Goal: Transaction & Acquisition: Purchase product/service

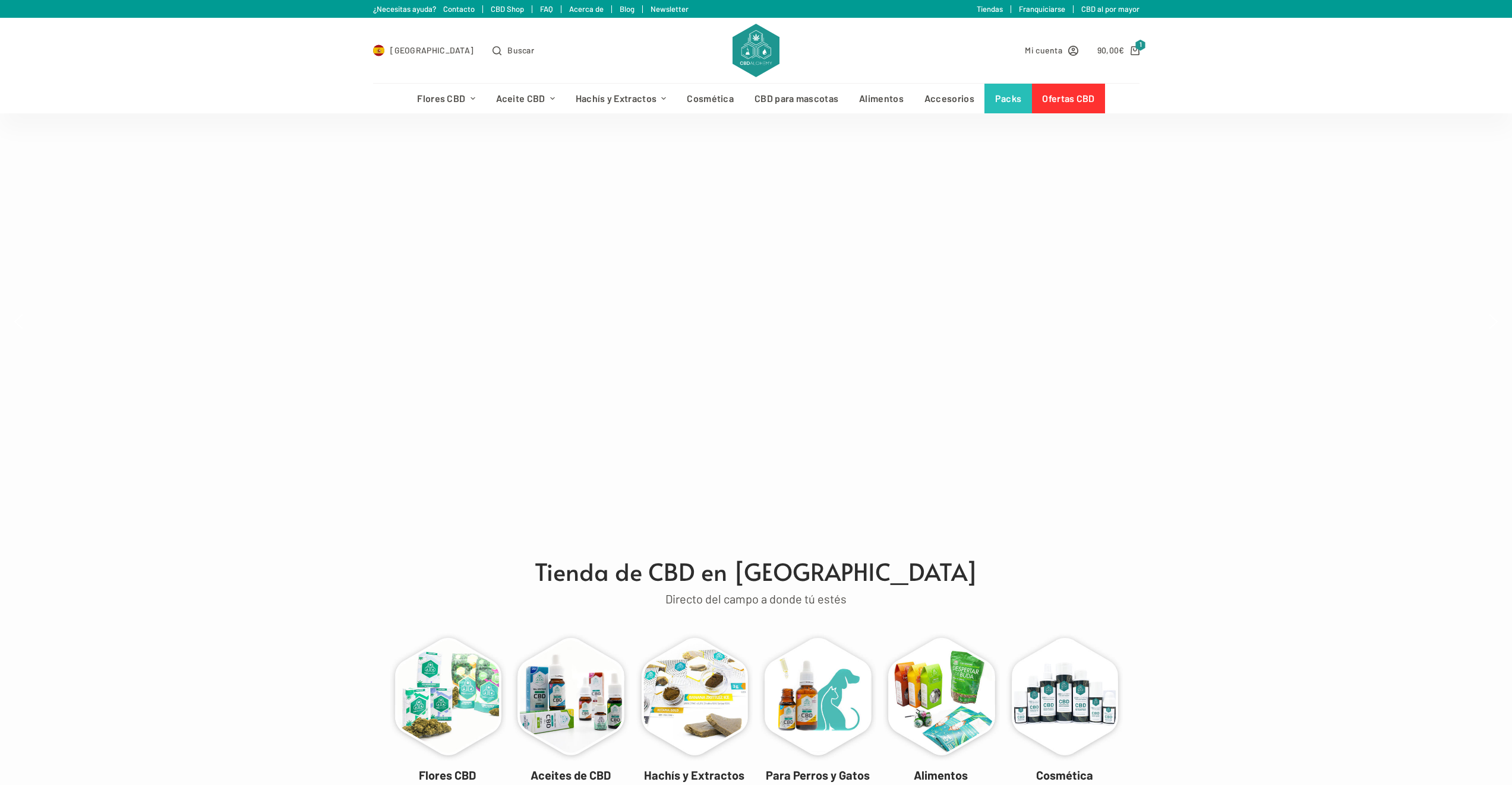
click at [270, 126] on div "Promo Flowers Packs Oils Smokables Crystals" at bounding box center [756, 322] width 1512 height 417
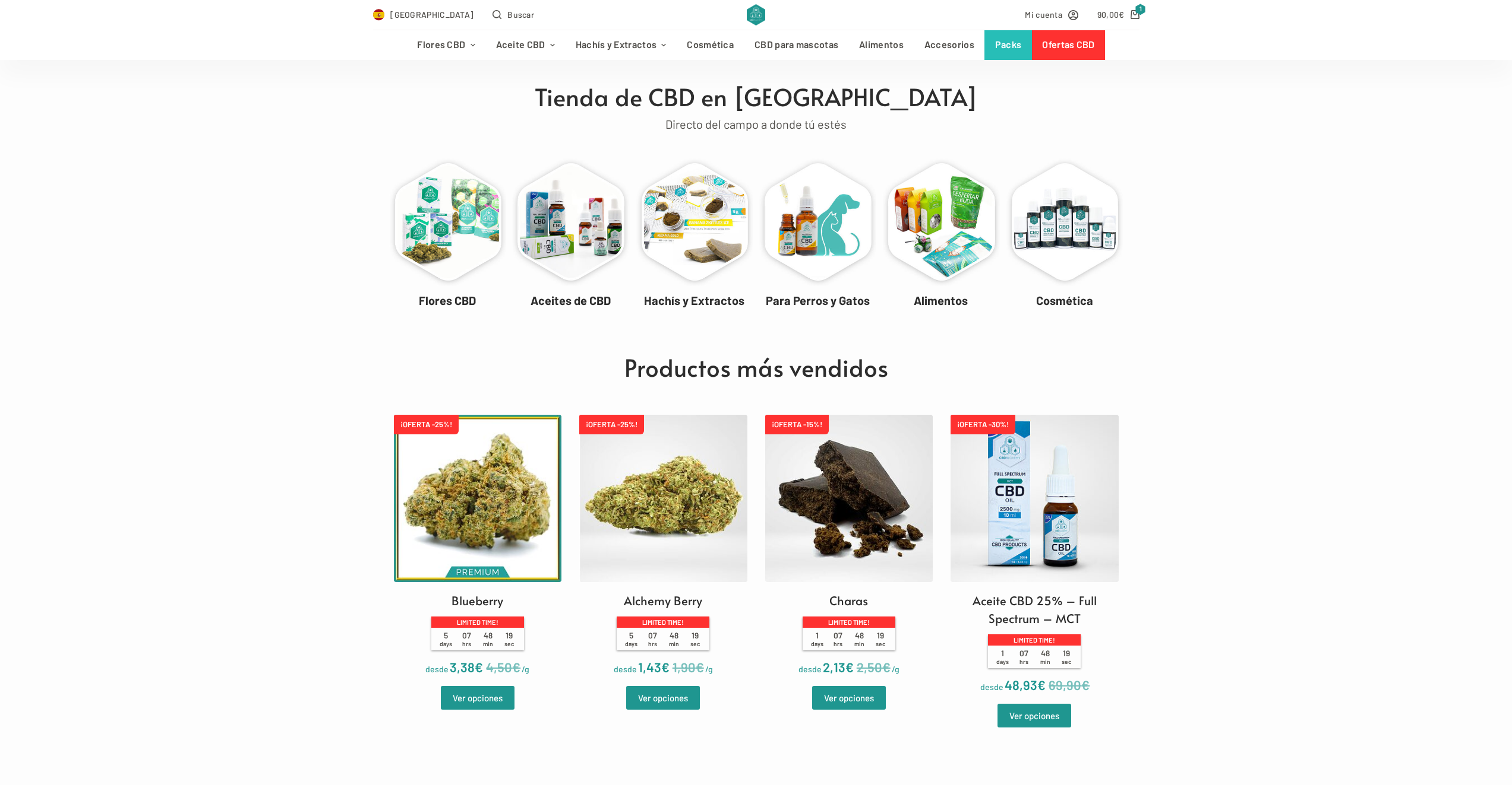
scroll to position [535, 0]
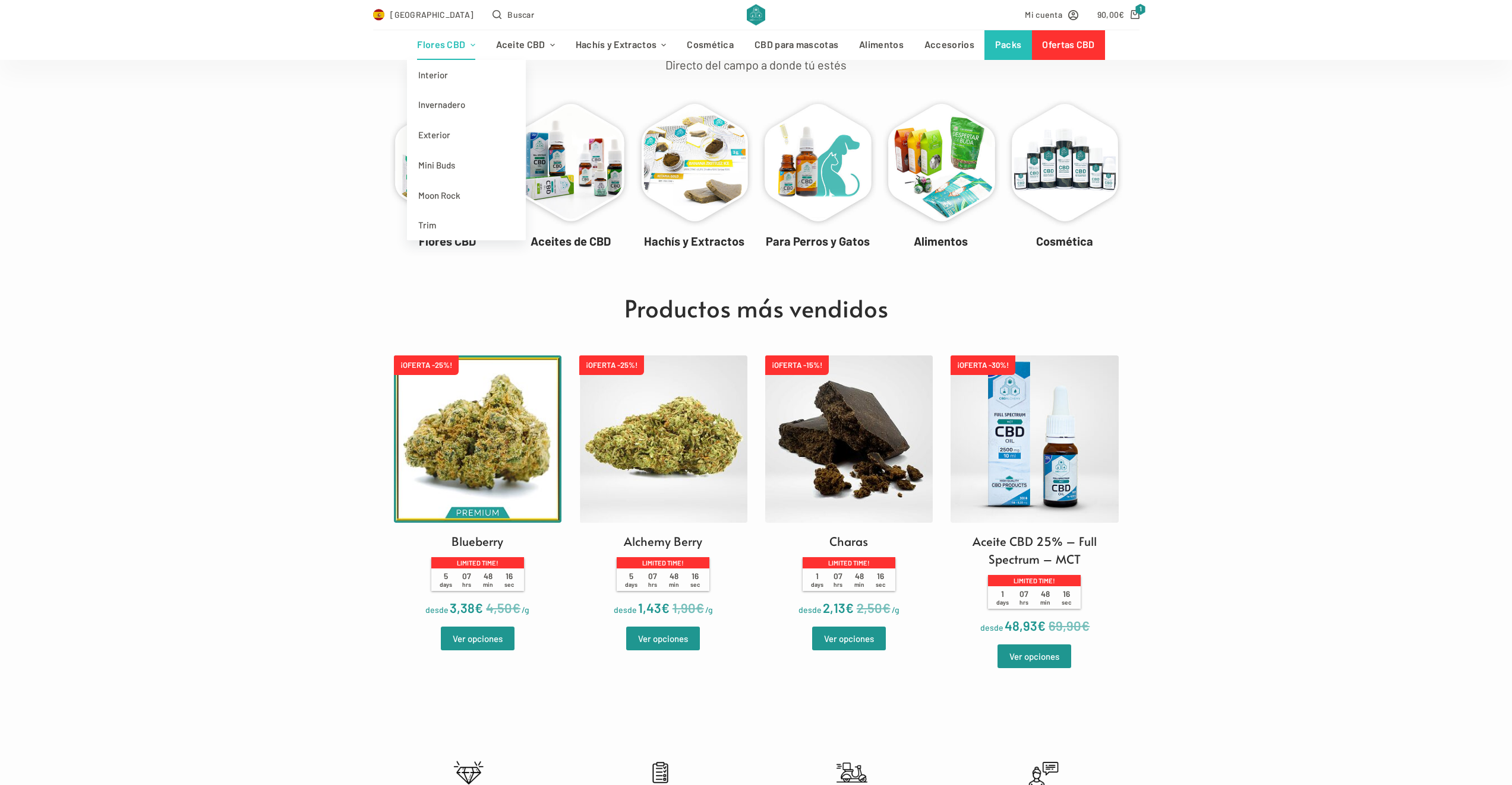
click at [472, 44] on icon "Menú de cabecera" at bounding box center [472, 45] width 4 height 4
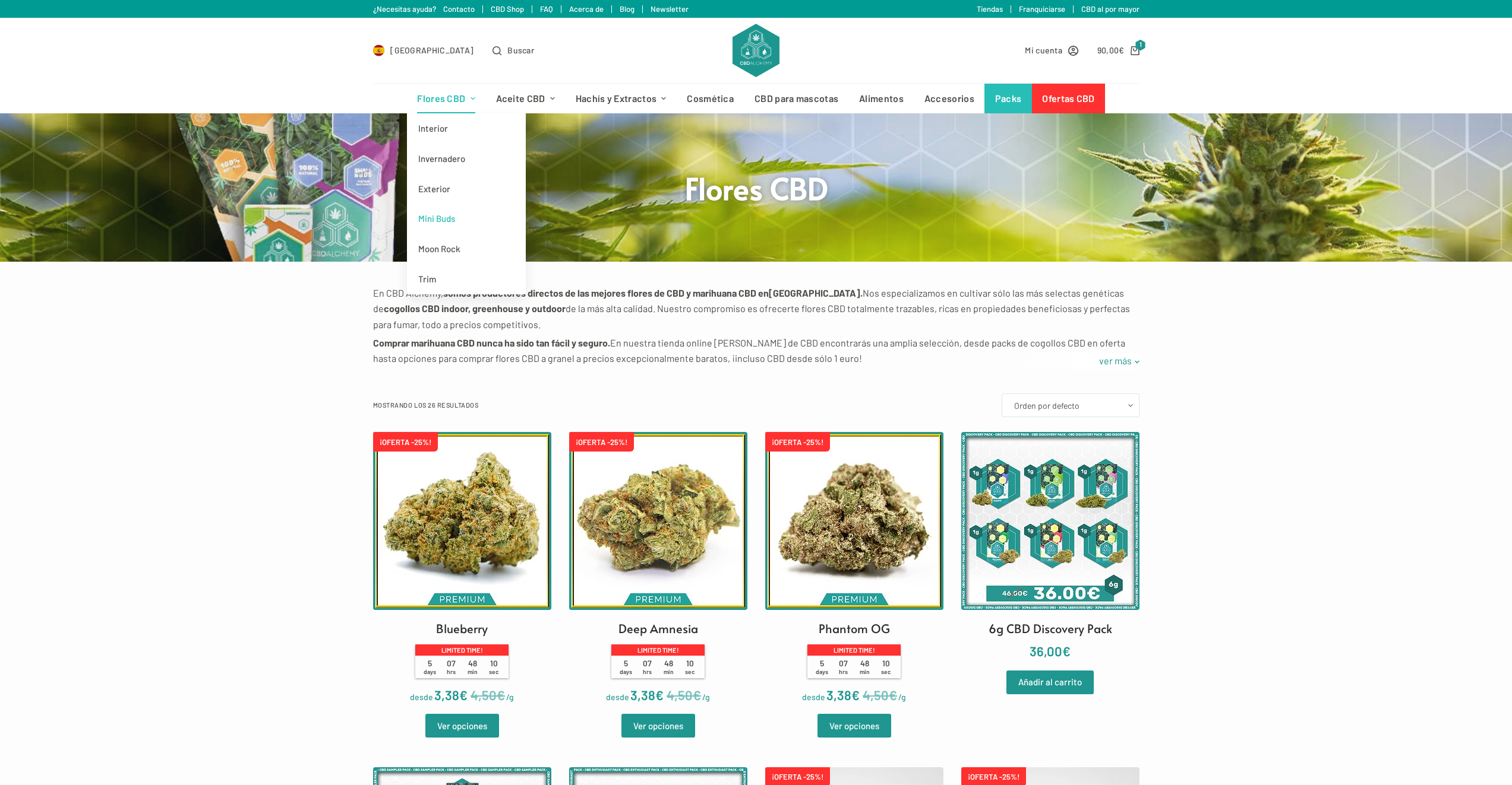
click at [456, 217] on link "Mini Buds" at bounding box center [465, 219] width 119 height 30
click at [464, 129] on link "Interior" at bounding box center [465, 128] width 119 height 30
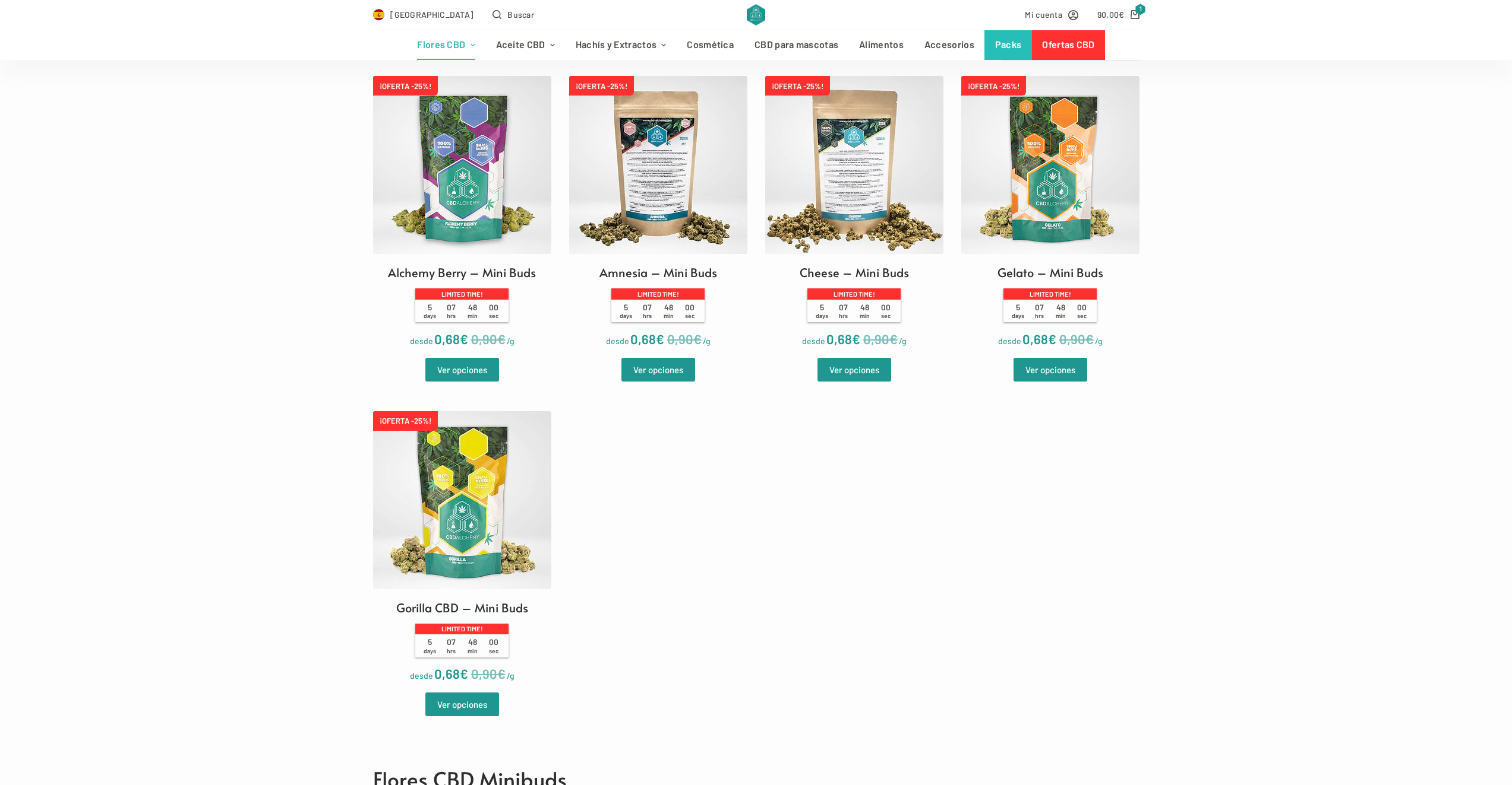
scroll to position [535, 0]
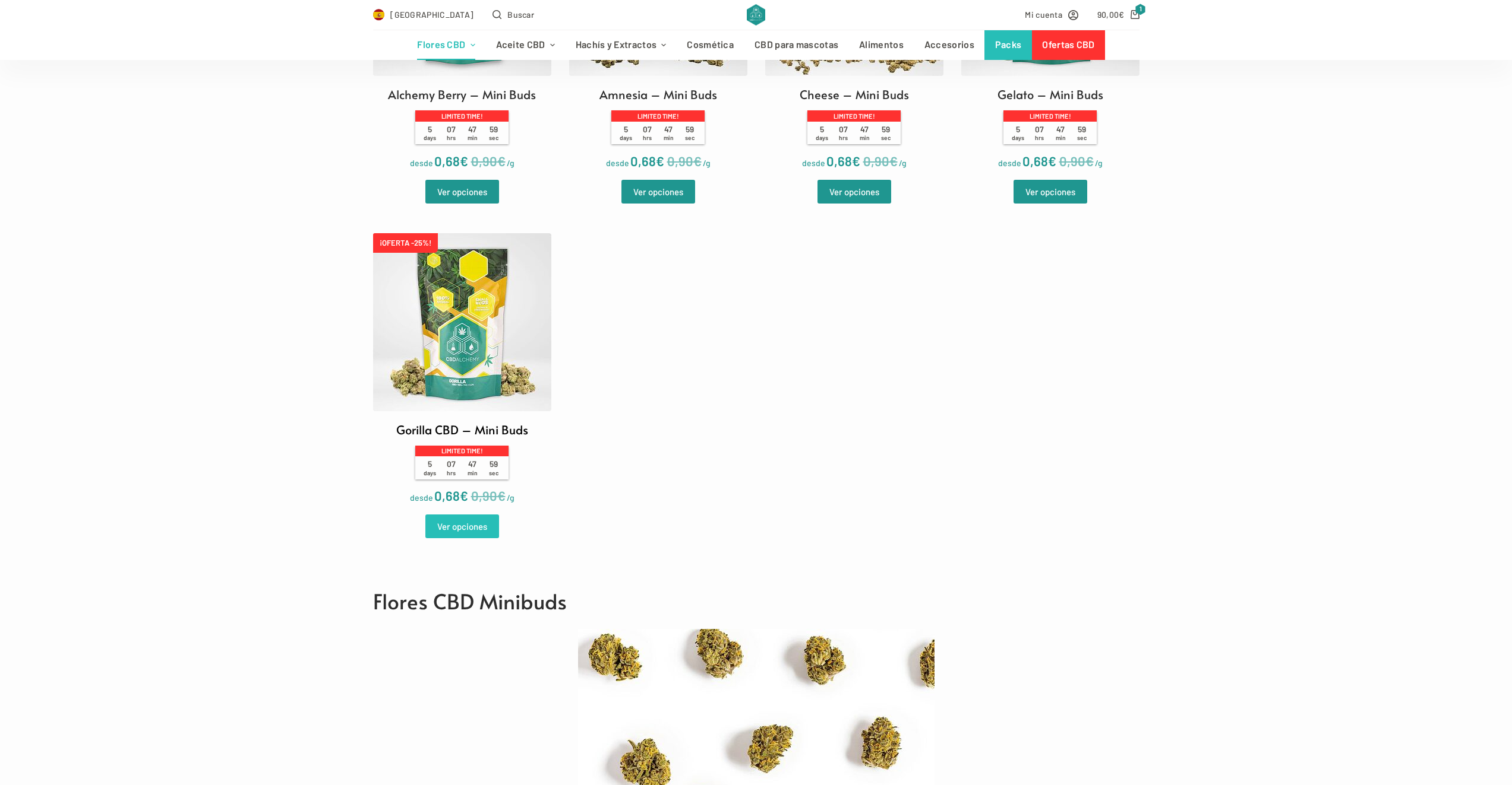
click at [462, 530] on link "Ver opciones" at bounding box center [462, 527] width 74 height 24
click at [1047, 106] on link "¡OFERTA -25%! Gelato – Mini Buds Limited time! 5 days 07 hrs 47 min 54 sec desd…" at bounding box center [1050, 34] width 178 height 274
click at [640, 104] on link "¡OFERTA -25%! Amnesia – Mini Buds Limited time! 5 days 07 hrs 47 min 50 sec des…" at bounding box center [658, 34] width 178 height 274
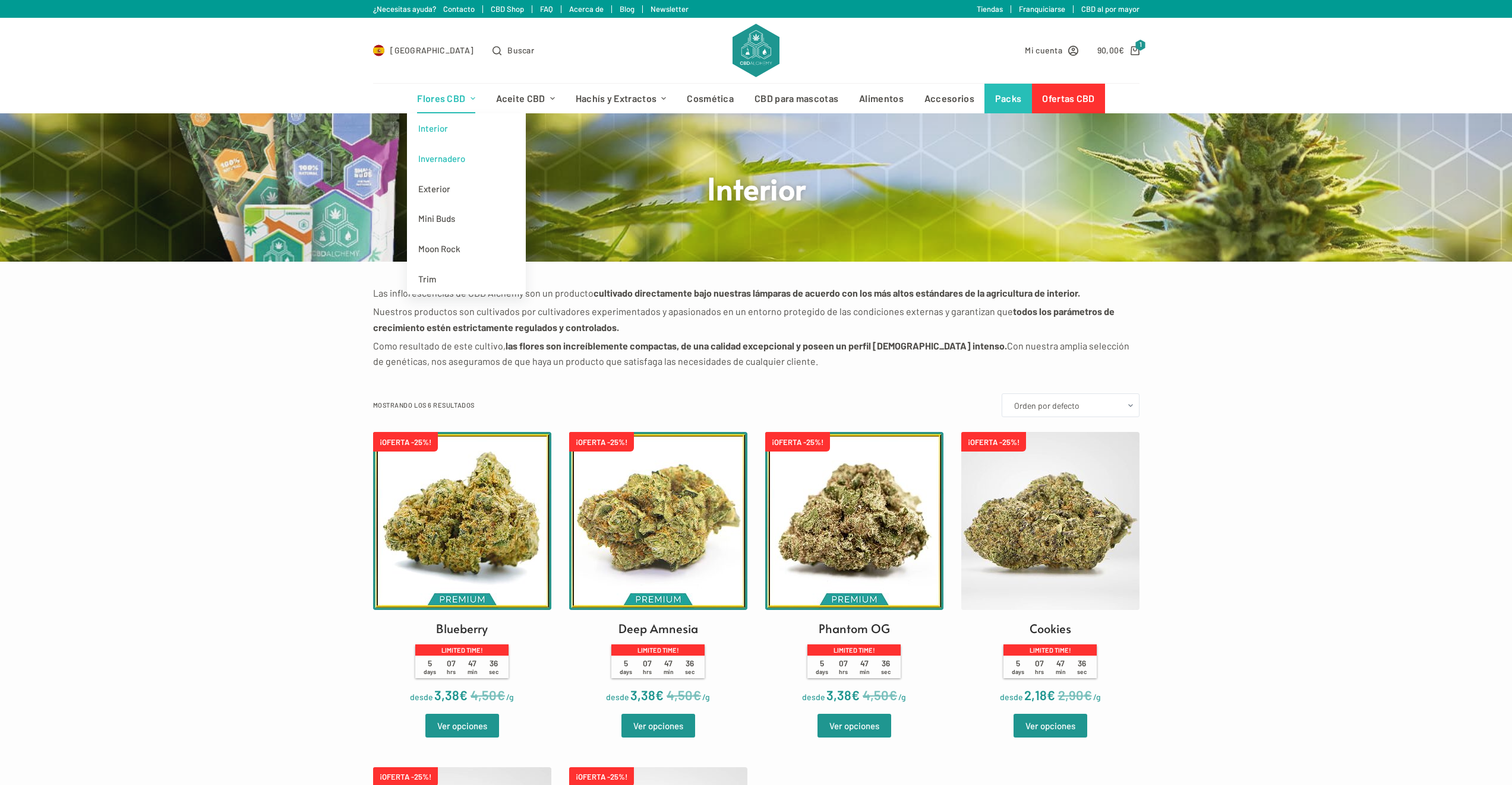
click at [460, 168] on link "Invernadero" at bounding box center [465, 159] width 119 height 30
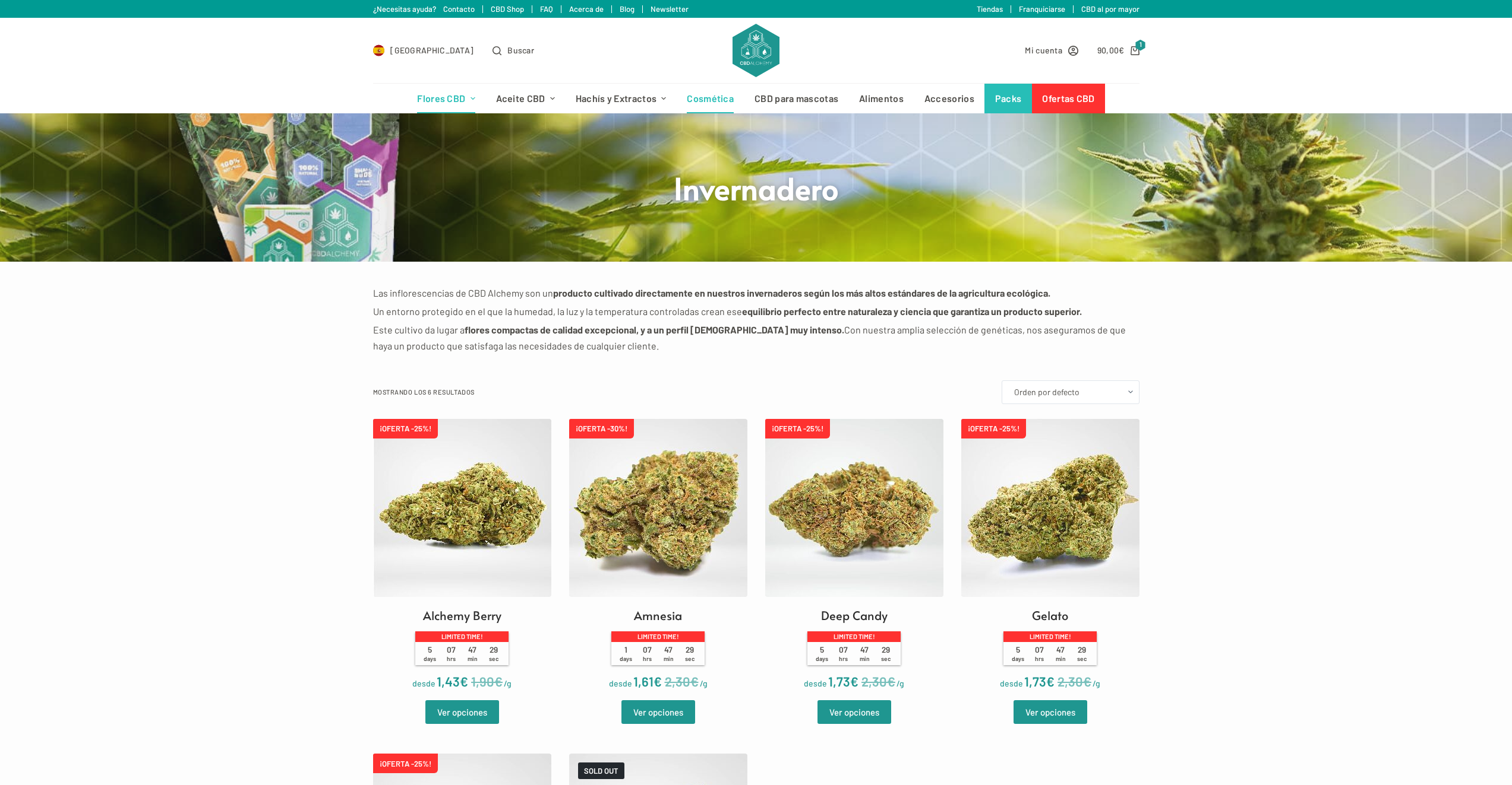
click at [727, 102] on link "Cosmética" at bounding box center [711, 98] width 68 height 29
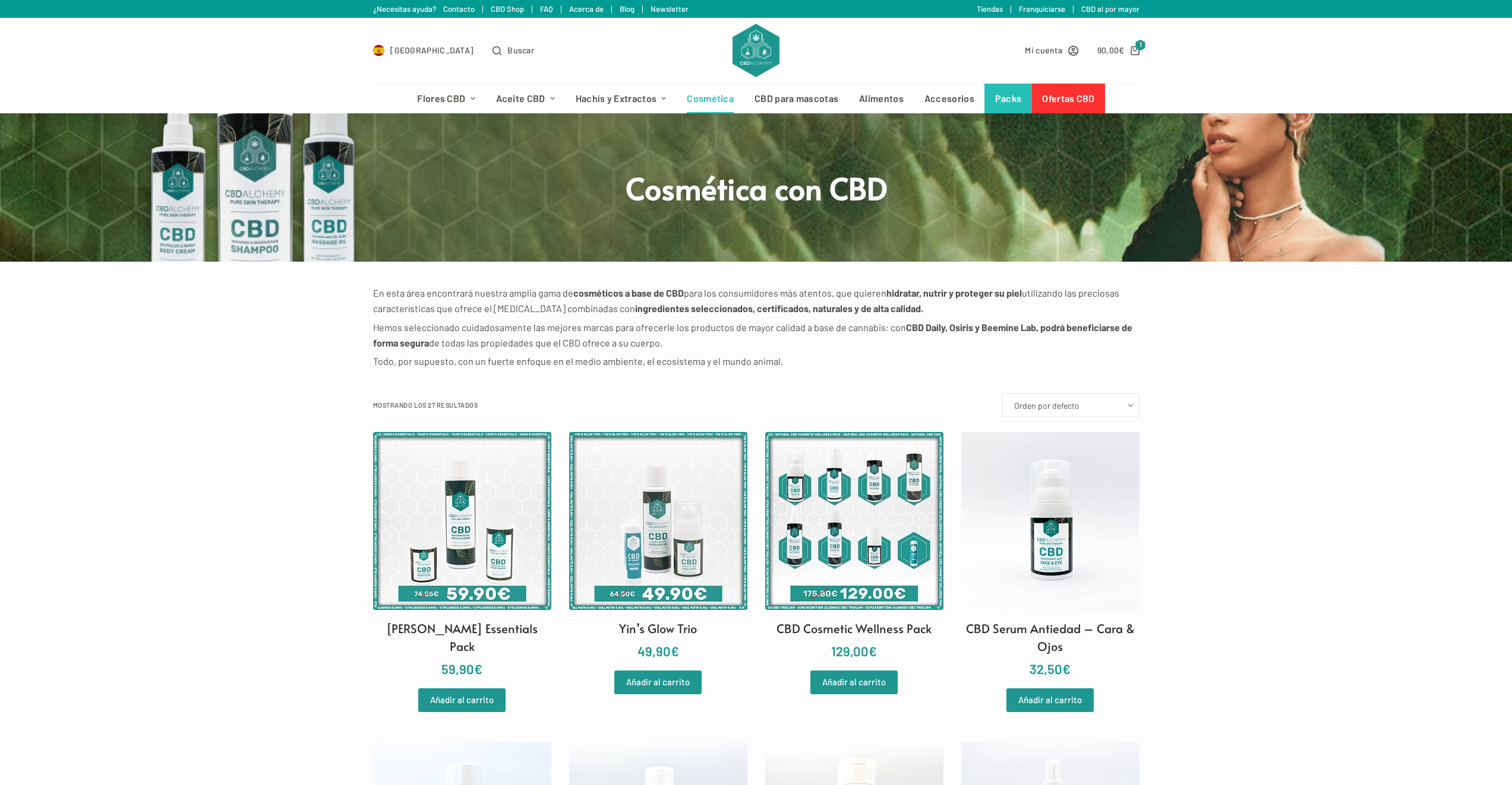
scroll to position [178, 0]
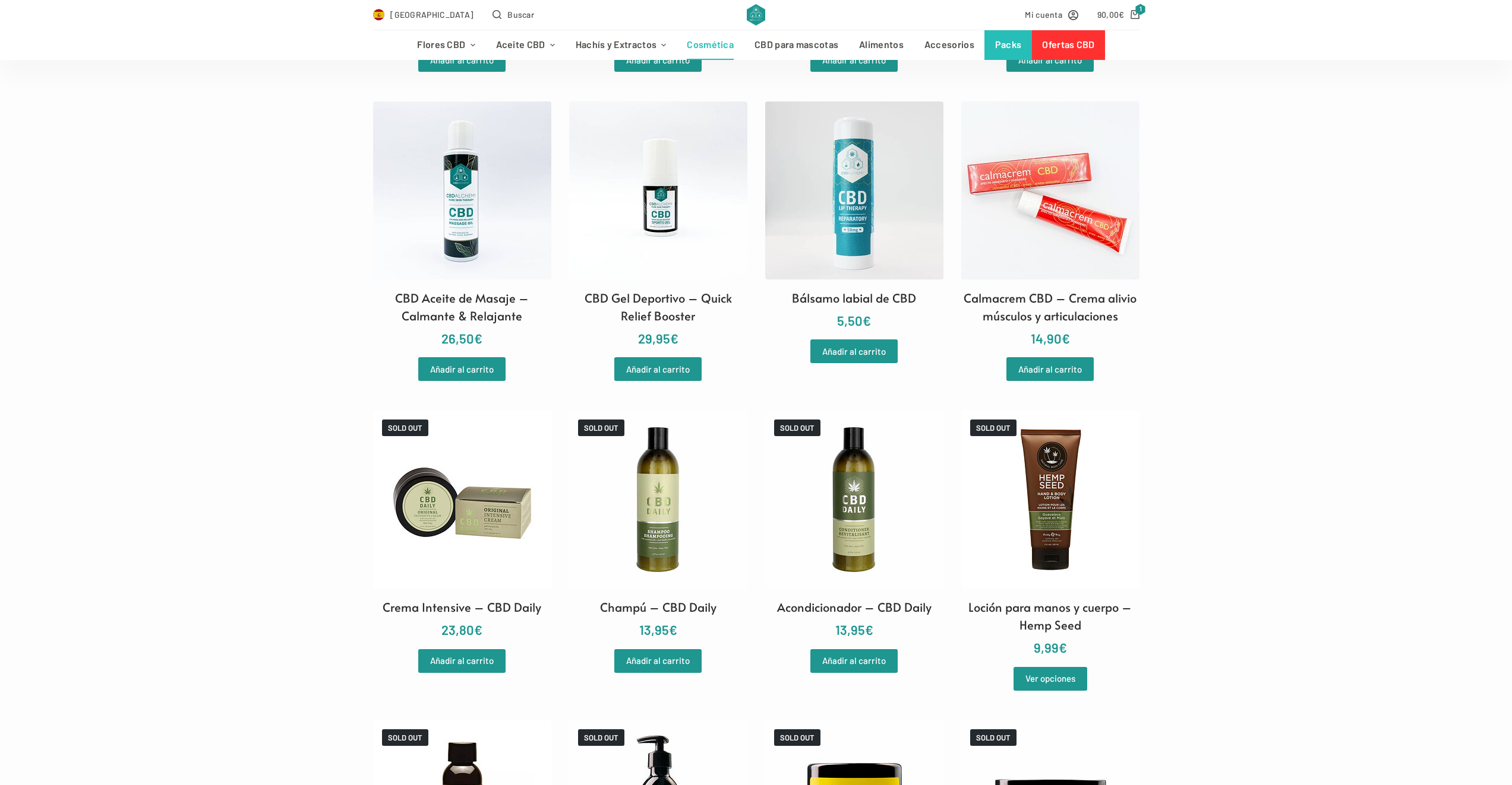
scroll to position [890, 0]
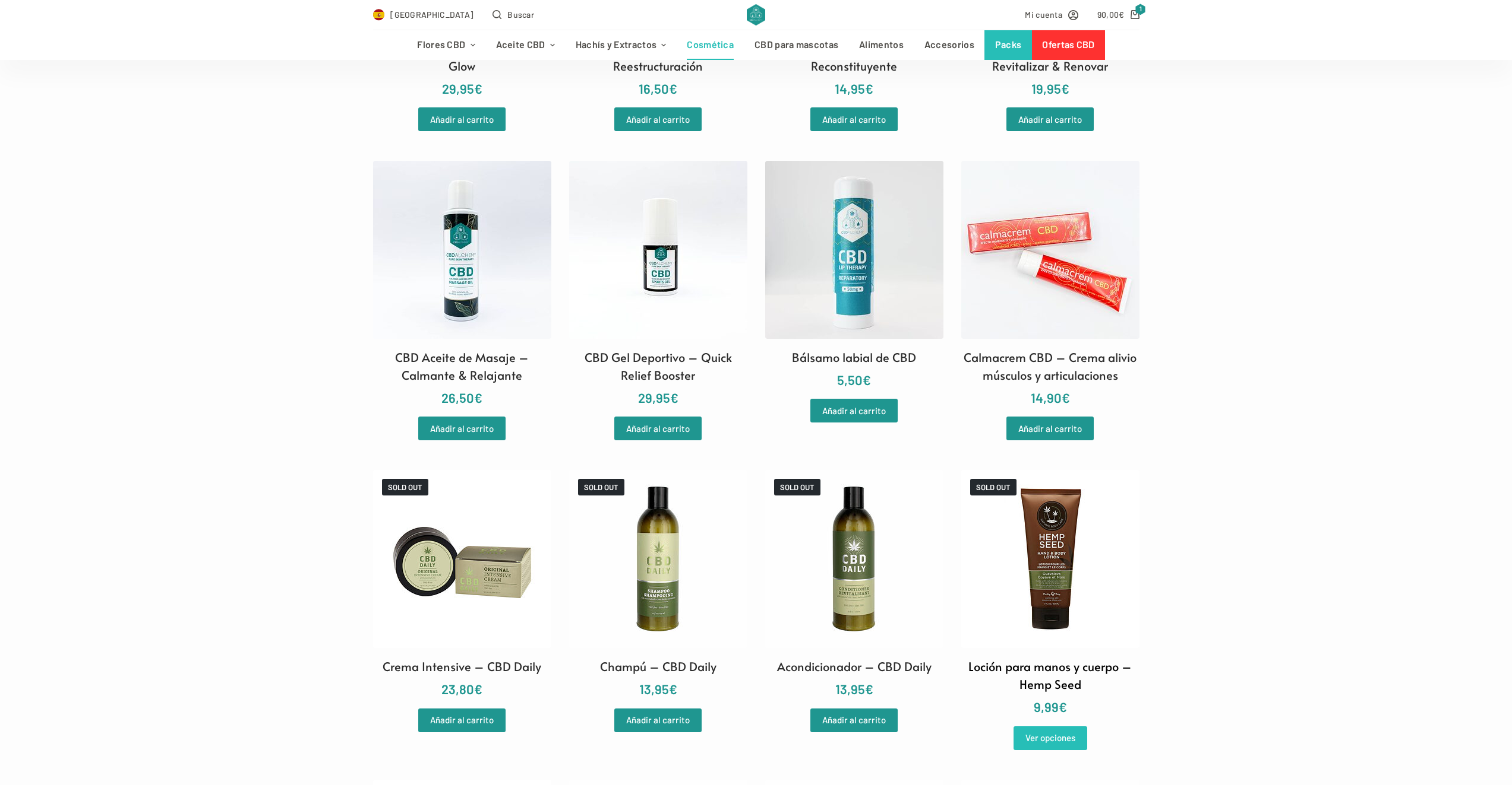
click at [1047, 742] on link "Ver opciones" at bounding box center [1050, 738] width 74 height 24
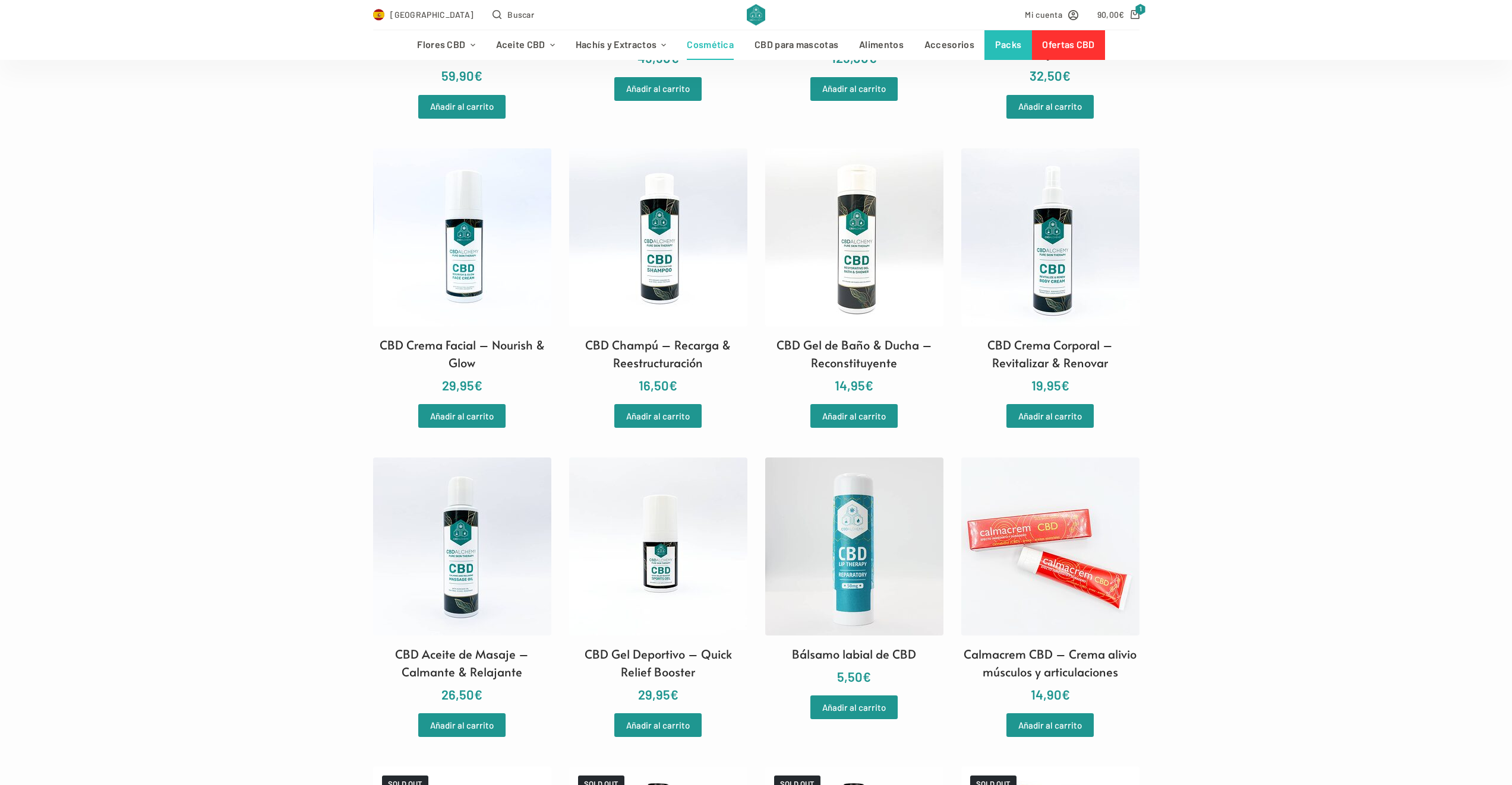
scroll to position [950, 0]
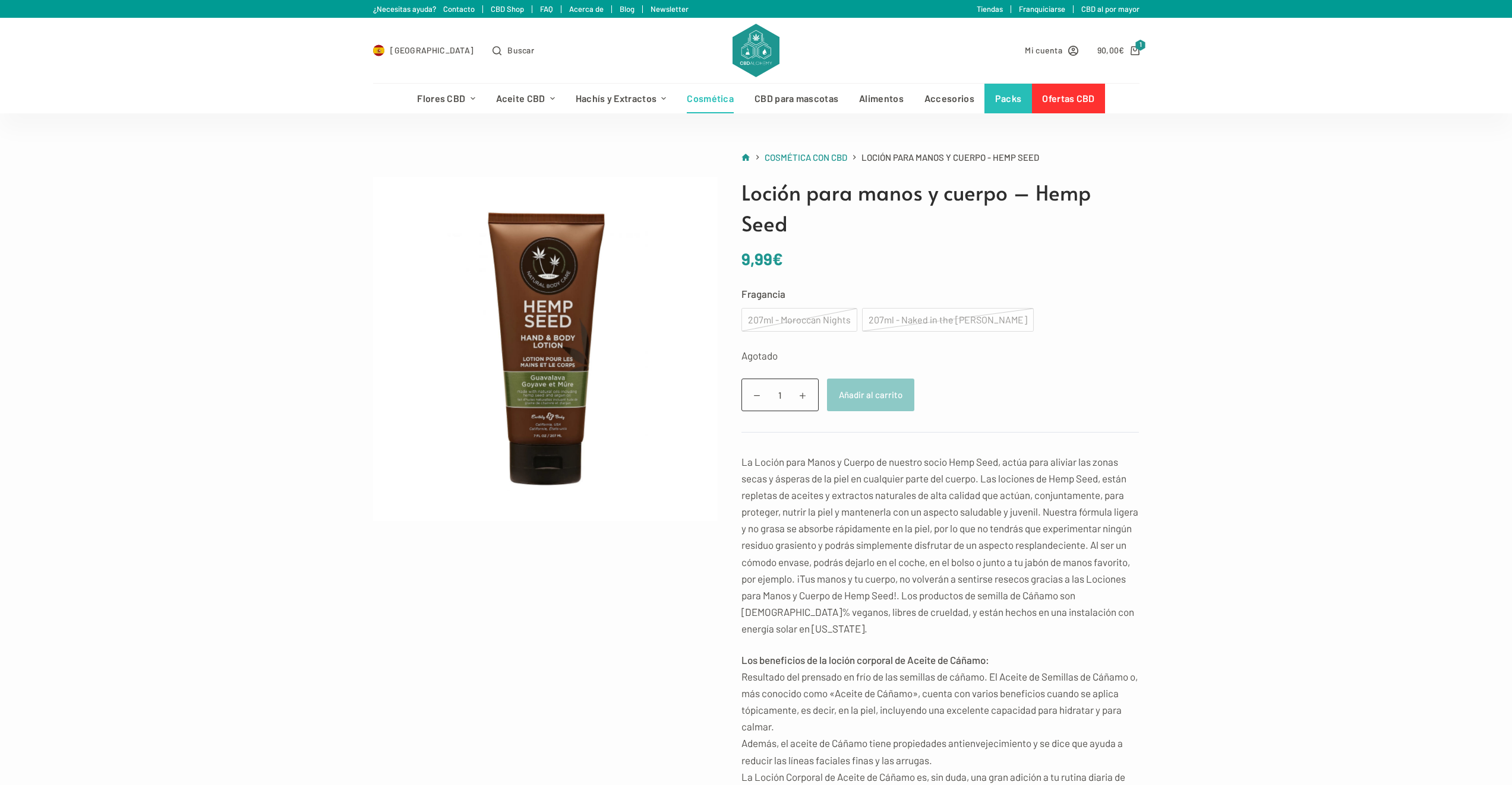
click at [951, 325] on div "207ml - Naked in the [PERSON_NAME]" at bounding box center [948, 320] width 172 height 24
click at [850, 319] on div "207ml - Moroccan Nights" at bounding box center [799, 320] width 116 height 24
click at [924, 316] on div "207ml - Naked in the [PERSON_NAME]" at bounding box center [948, 320] width 172 height 24
